Goal: Transaction & Acquisition: Purchase product/service

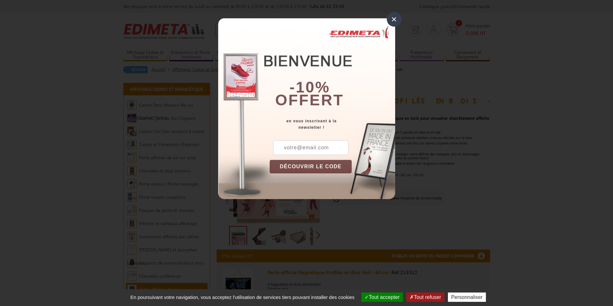
click at [395, 15] on div "×" at bounding box center [394, 19] width 15 height 15
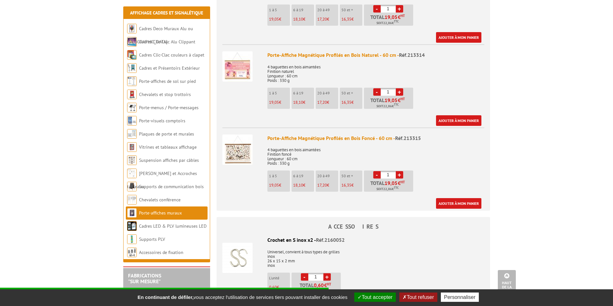
scroll to position [386, 0]
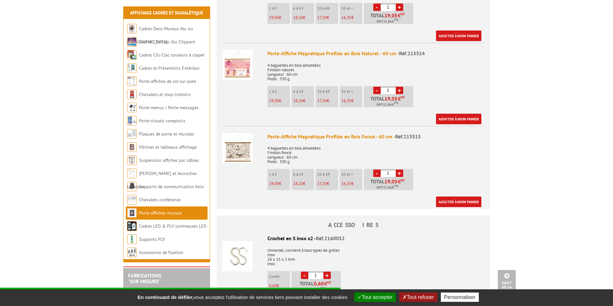
click at [241, 151] on img at bounding box center [237, 148] width 30 height 30
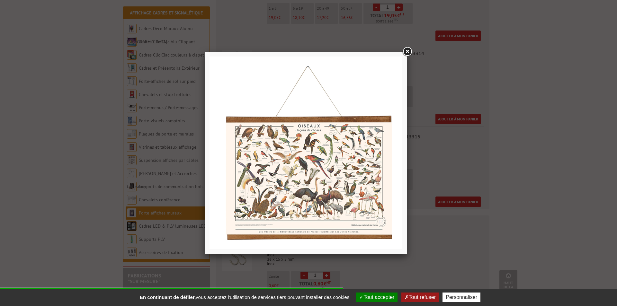
click at [370, 108] on img at bounding box center [306, 153] width 193 height 193
click at [366, 117] on img at bounding box center [306, 153] width 193 height 193
click at [544, 170] on div at bounding box center [308, 153] width 617 height 306
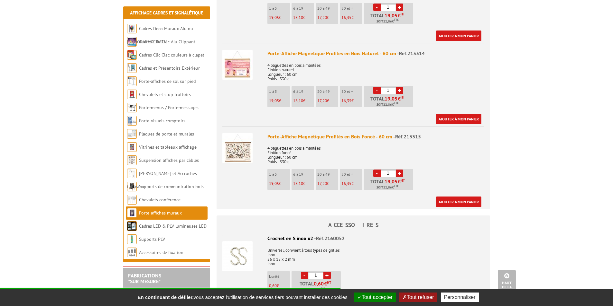
click at [383, 297] on button "Tout accepter" at bounding box center [374, 297] width 41 height 9
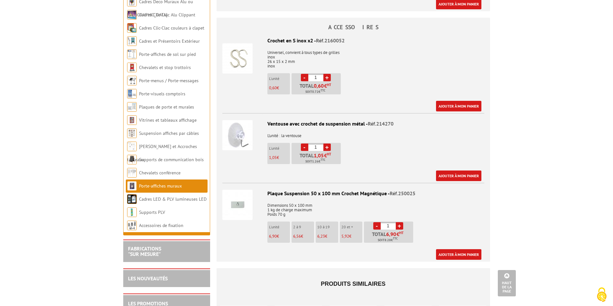
scroll to position [579, 0]
